Goal: Information Seeking & Learning: Learn about a topic

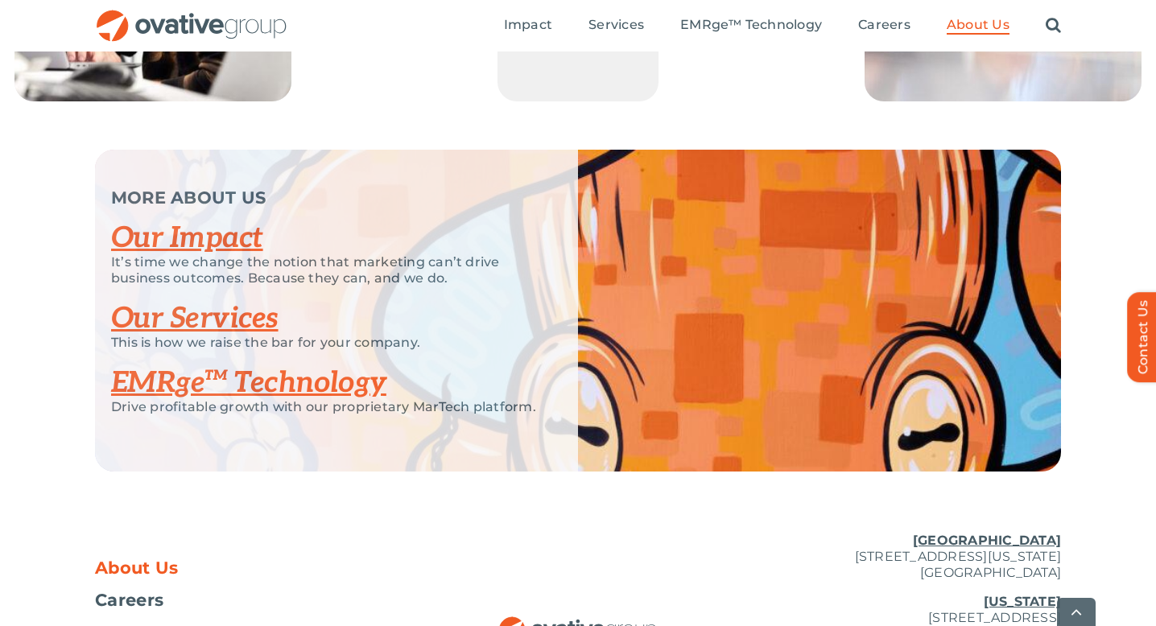
scroll to position [3517, 0]
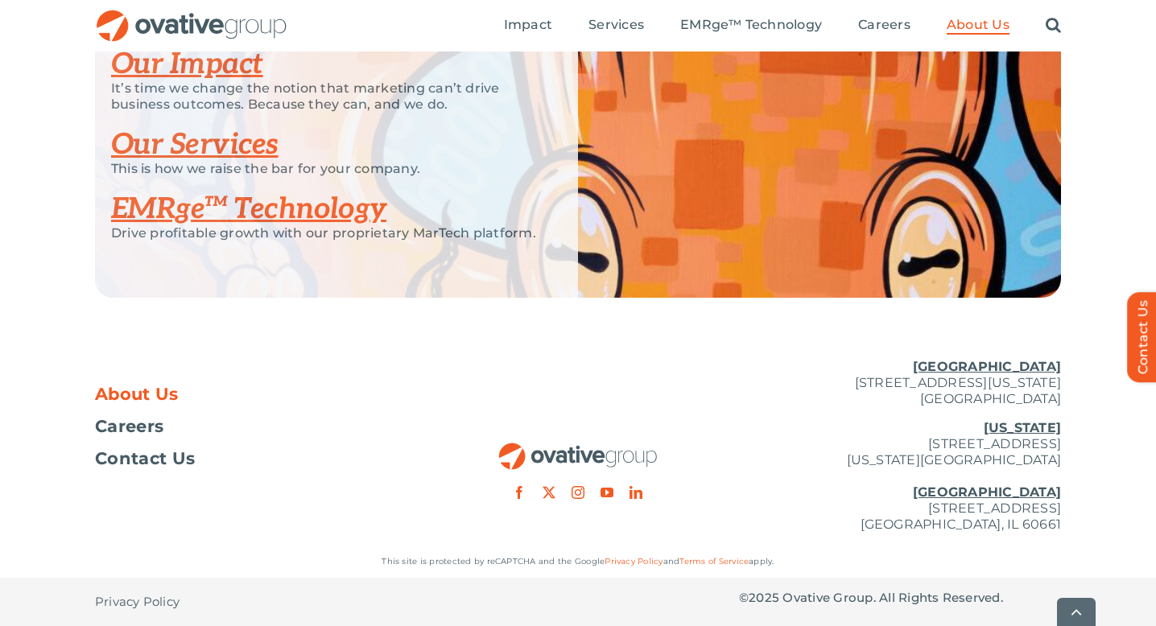
drag, startPoint x: 939, startPoint y: 52, endPoint x: 940, endPoint y: 81, distance: 29.0
click at [940, 81] on div "MORE ABOUT US Our Impact It’s time we change the notion that marketing can’t dr…" at bounding box center [578, 137] width 966 height 322
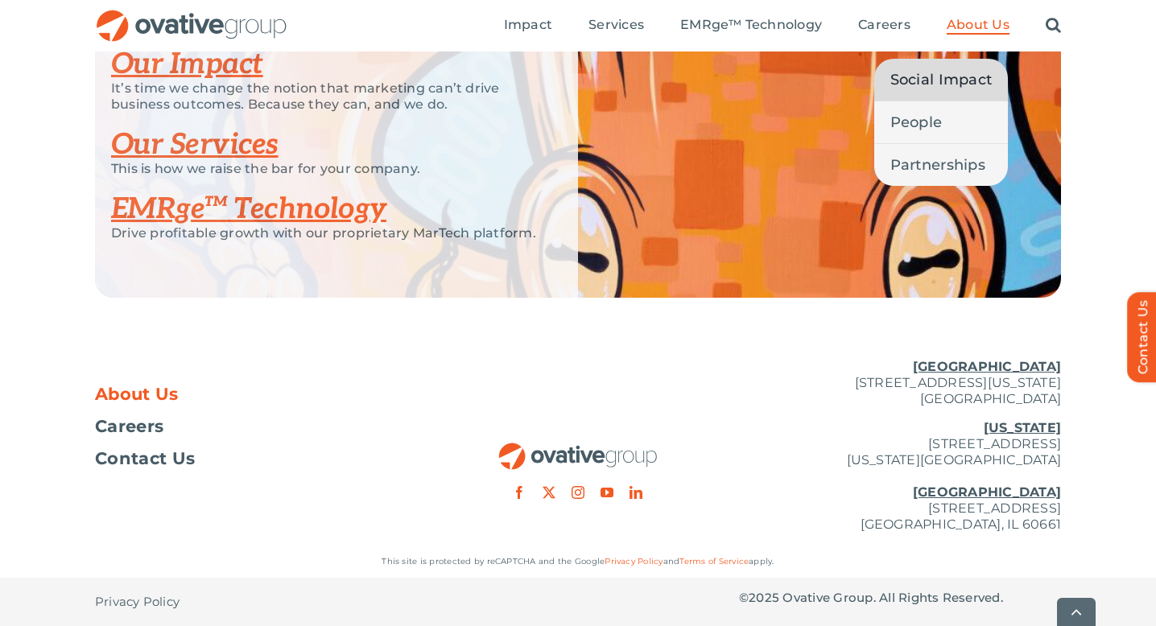
click at [939, 63] on link "Social Impact" at bounding box center [941, 80] width 134 height 42
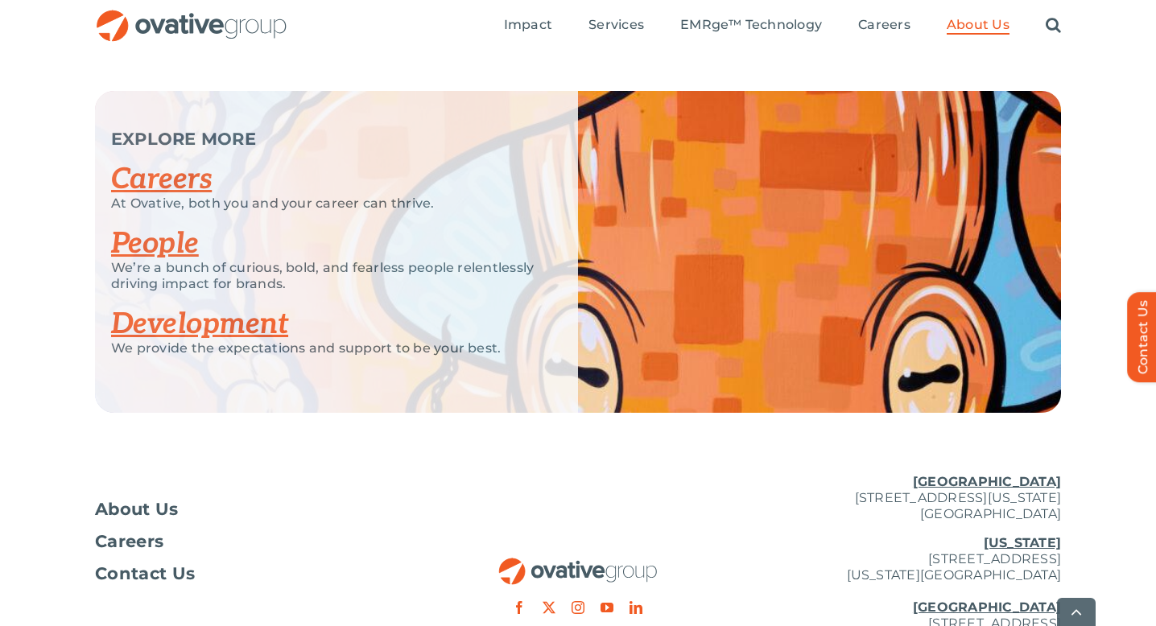
scroll to position [3214, 0]
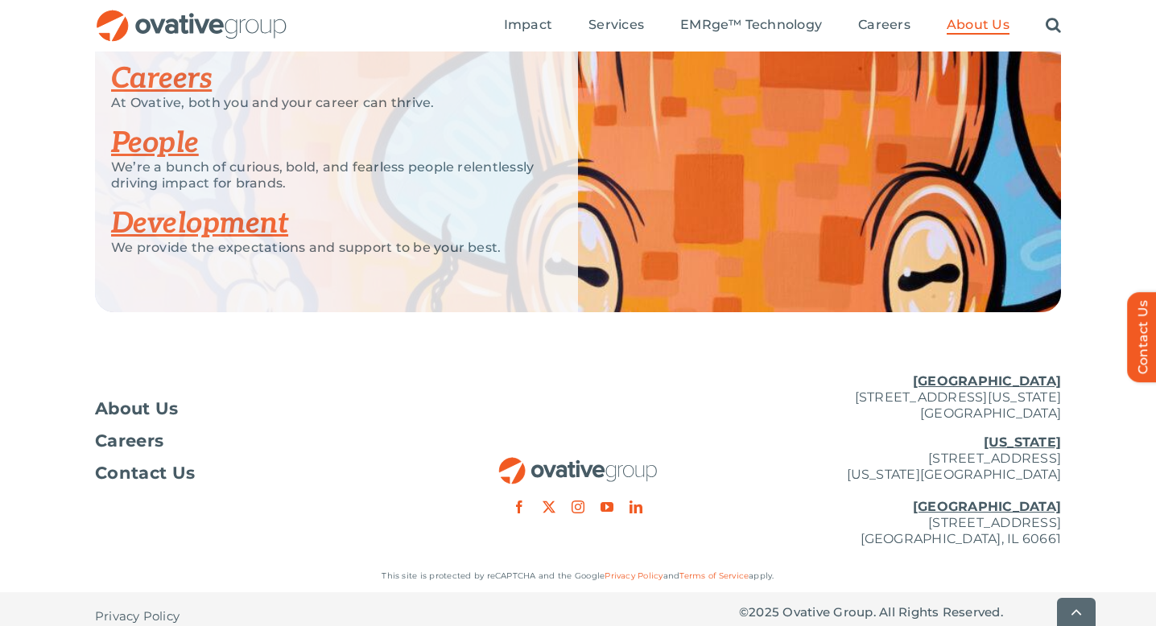
click at [243, 206] on link "Development" at bounding box center [199, 223] width 177 height 35
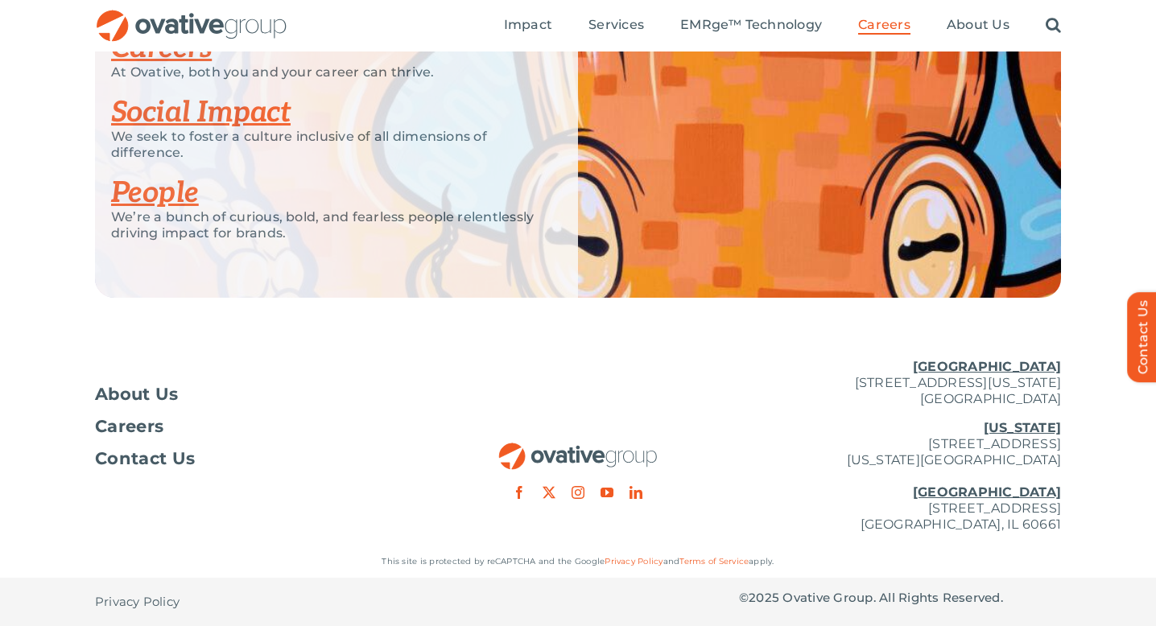
scroll to position [3963, 0]
